Goal: Information Seeking & Learning: Learn about a topic

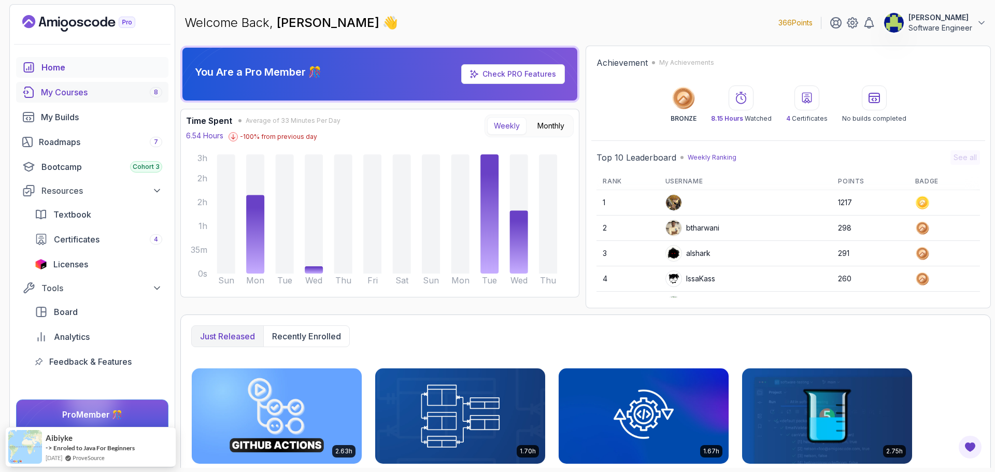
click at [56, 94] on div "My Courses 8" at bounding box center [101, 92] width 121 height 12
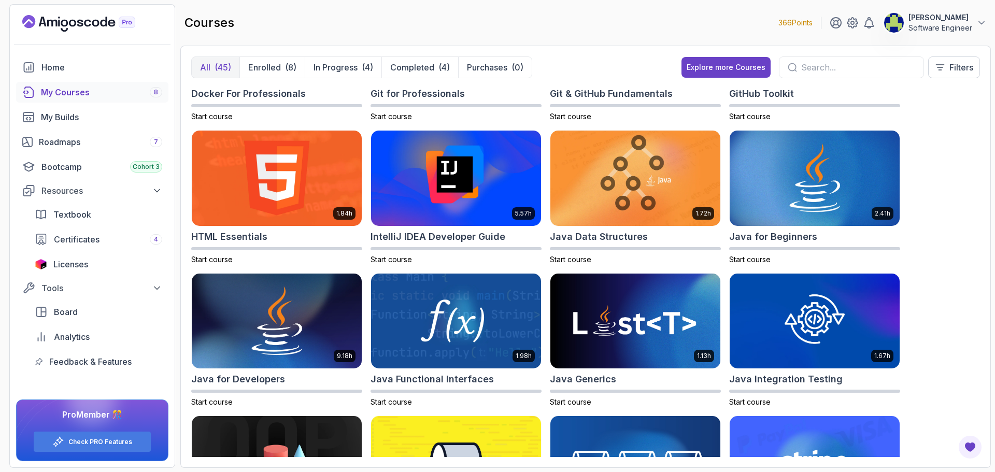
scroll to position [414, 0]
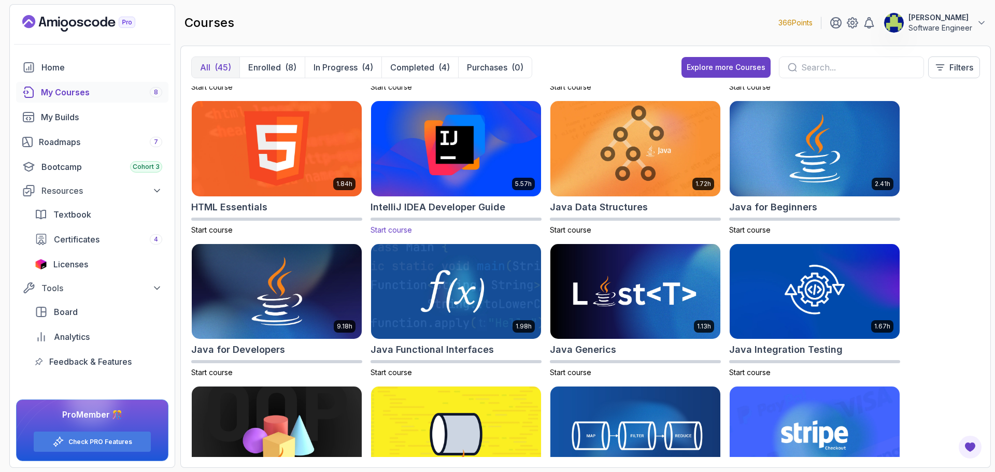
click at [480, 171] on img at bounding box center [456, 148] width 178 height 100
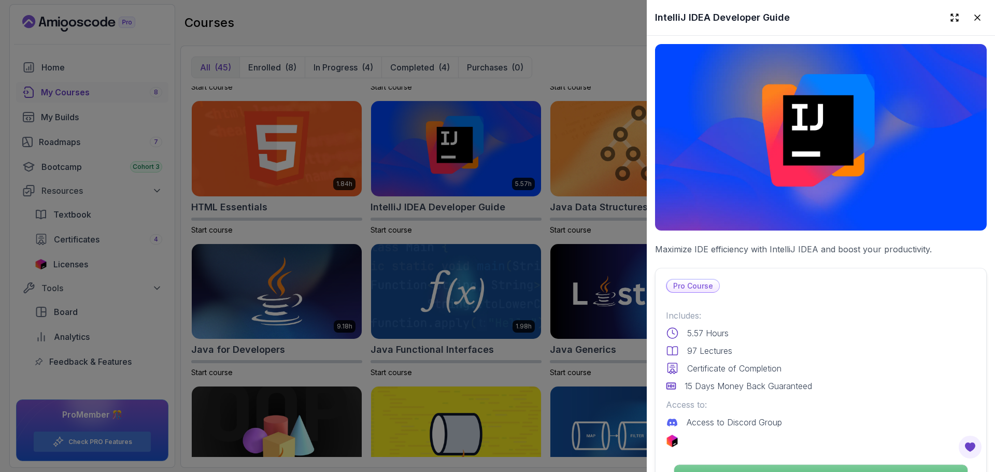
click at [780, 466] on p "Continue" at bounding box center [820, 476] width 293 height 22
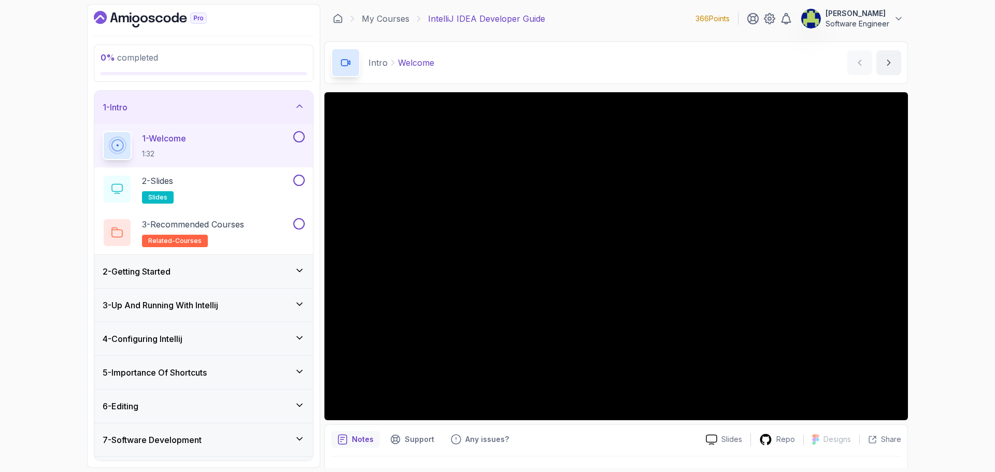
click at [278, 257] on div "2 - Getting Started" at bounding box center [203, 271] width 219 height 33
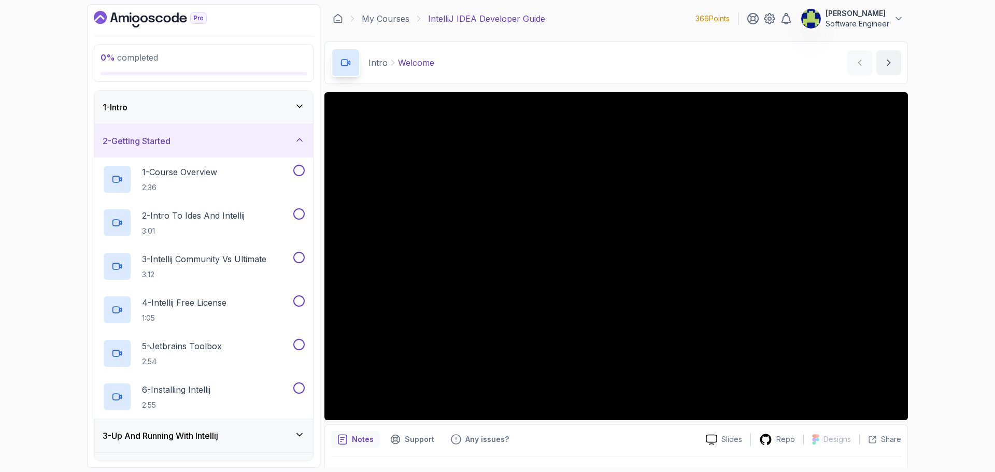
click at [271, 423] on div "3 - Up And Running With Intellij" at bounding box center [203, 435] width 219 height 33
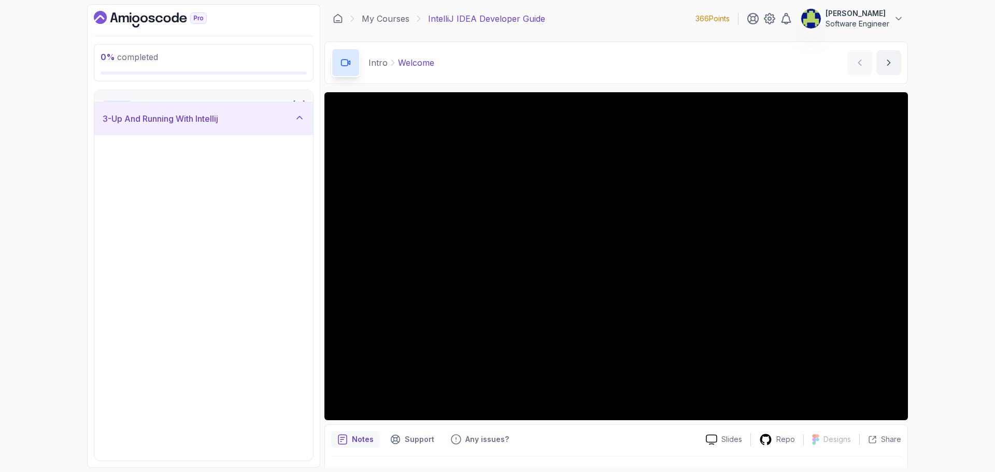
scroll to position [104, 0]
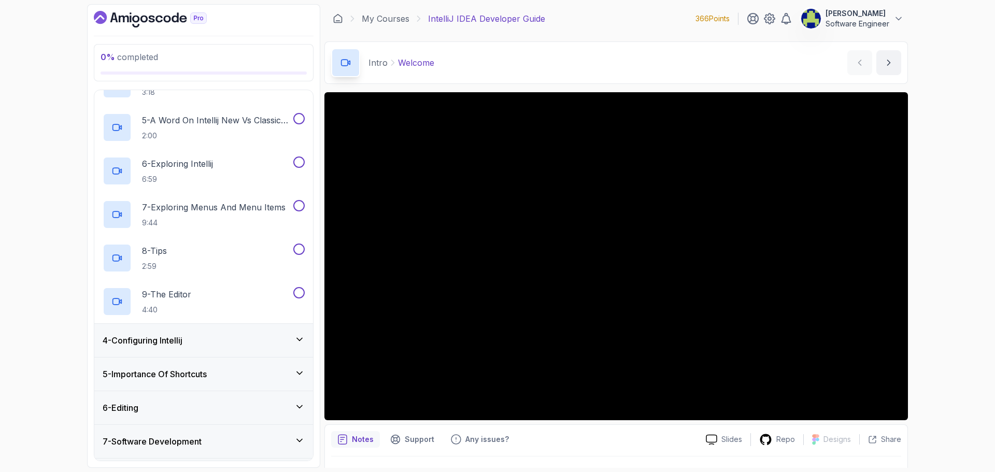
click at [262, 336] on div "4 - Configuring Intellij" at bounding box center [204, 340] width 202 height 12
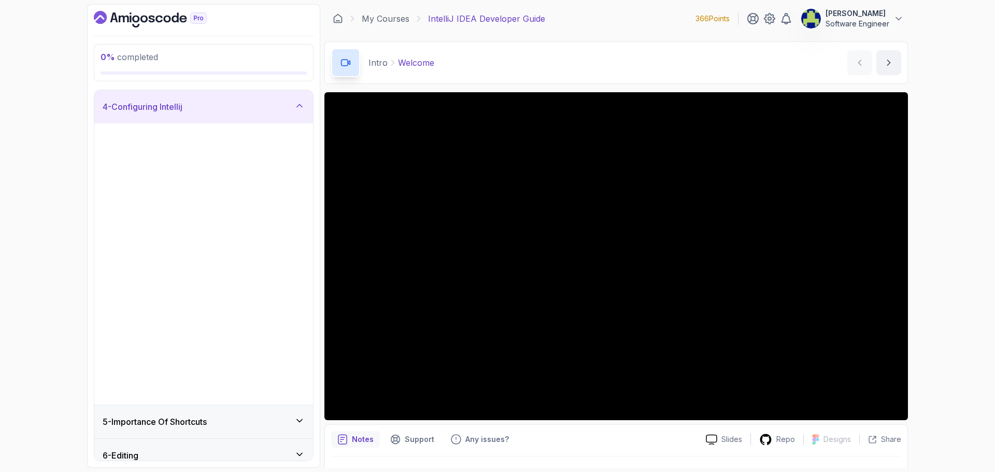
scroll to position [101, 0]
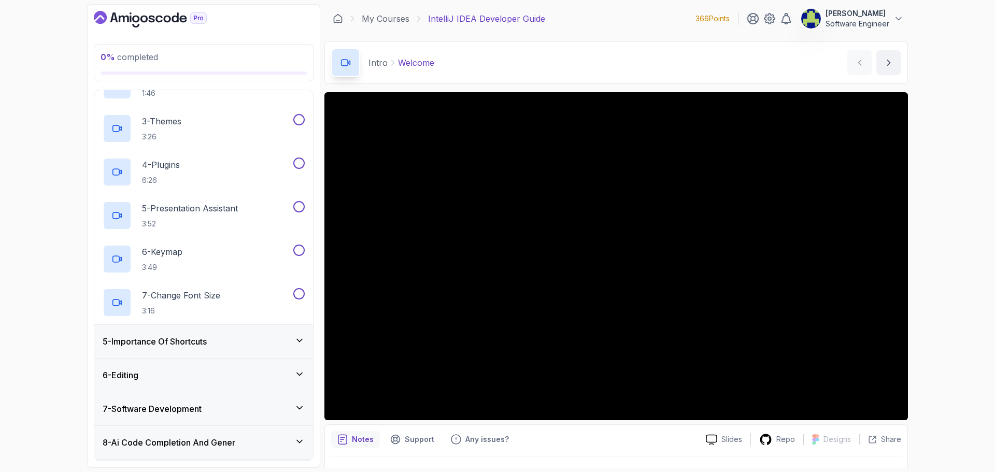
click at [257, 335] on div "5 - Importance Of Shortcuts" at bounding box center [203, 341] width 219 height 33
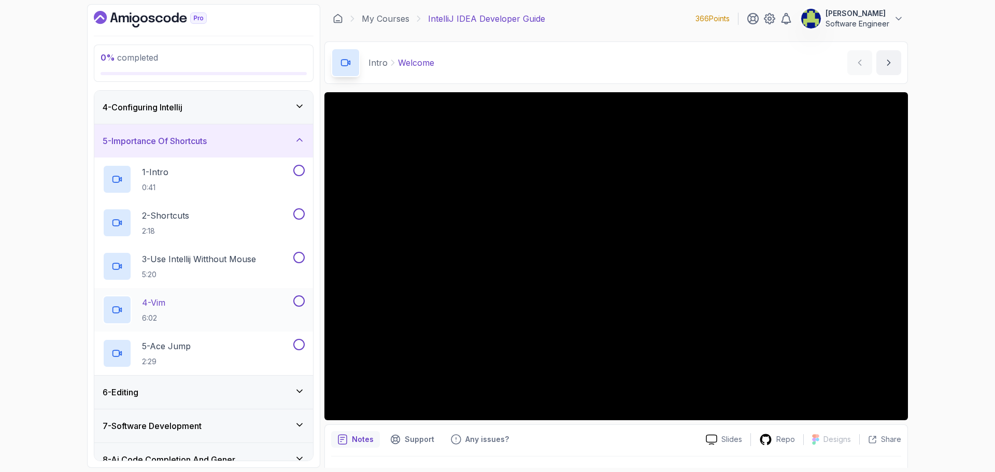
click at [251, 307] on div "4 - Vim 6:02" at bounding box center [197, 309] width 189 height 29
